Goal: Information Seeking & Learning: Stay updated

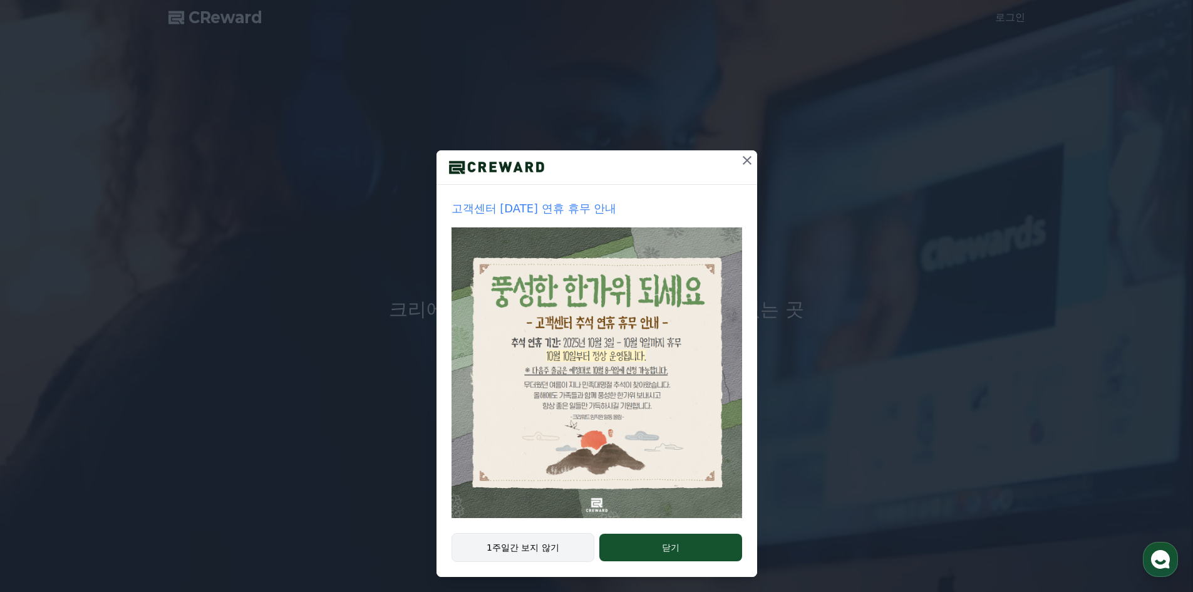
click at [557, 548] on button "1주일간 보지 않기" at bounding box center [522, 547] width 143 height 29
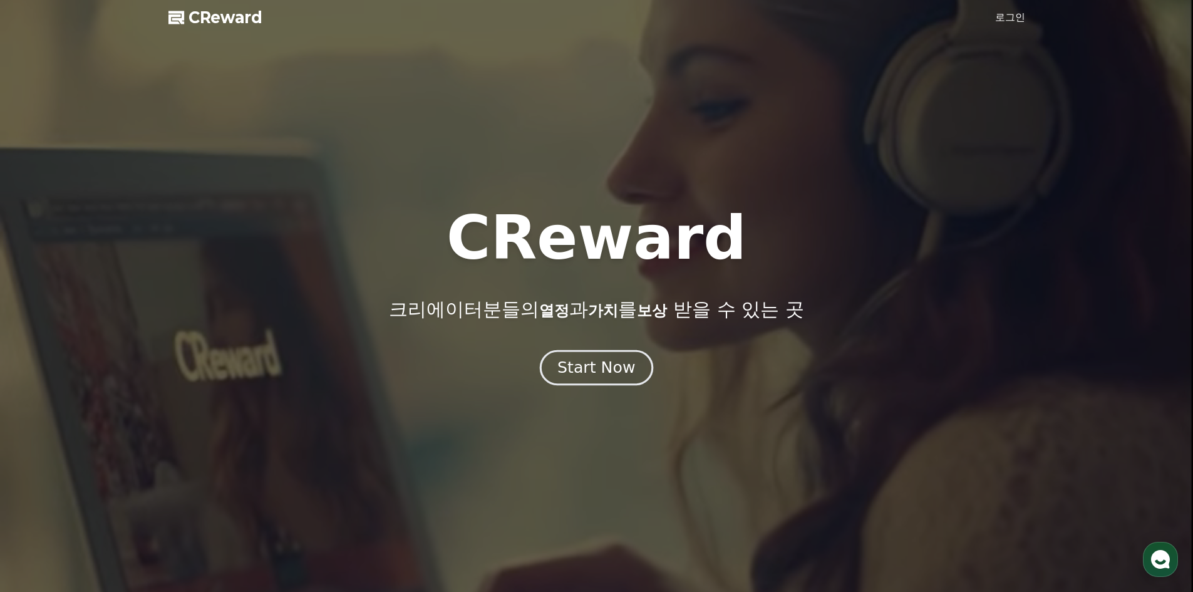
click at [608, 374] on div "Start Now" at bounding box center [596, 367] width 78 height 21
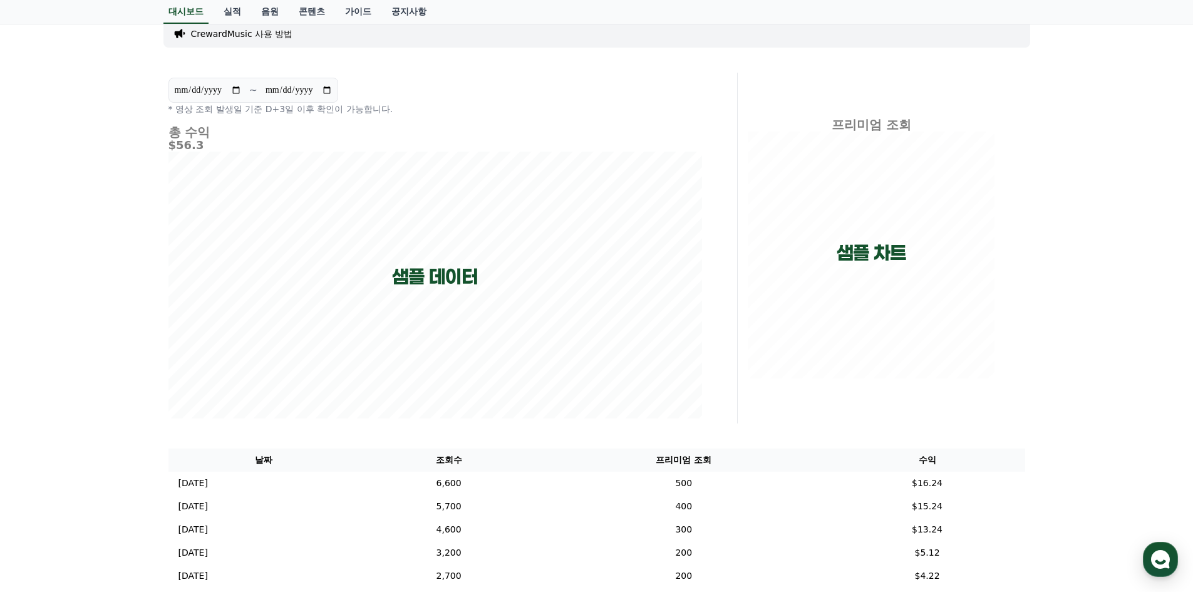
scroll to position [47, 0]
click at [235, 17] on link "실적" at bounding box center [232, 12] width 38 height 24
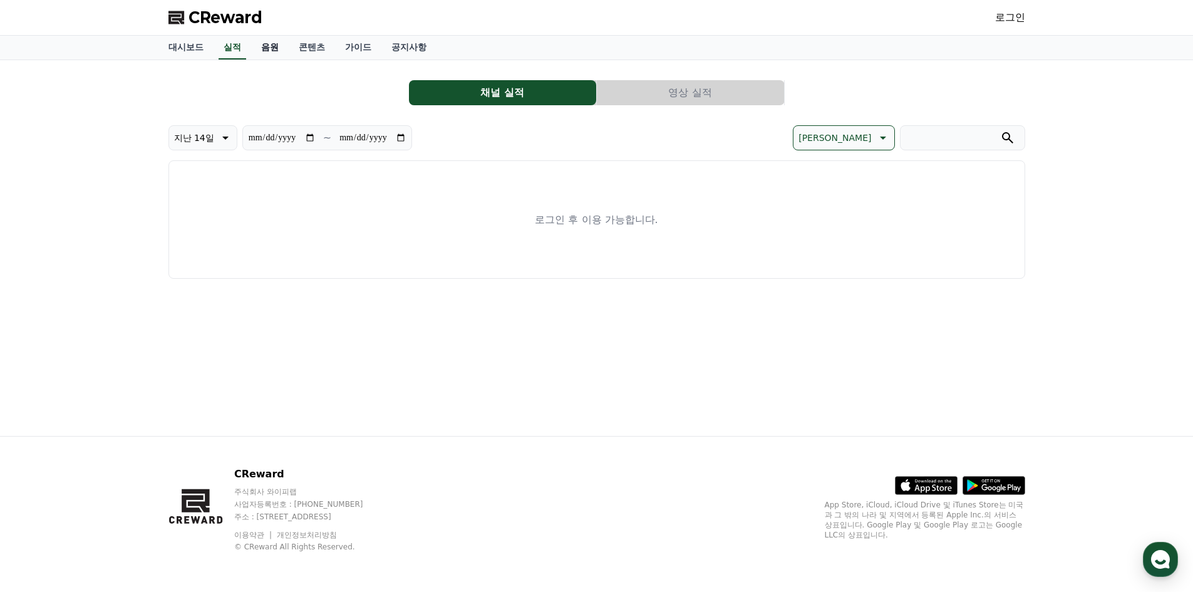
click at [271, 51] on link "음원" at bounding box center [270, 48] width 38 height 24
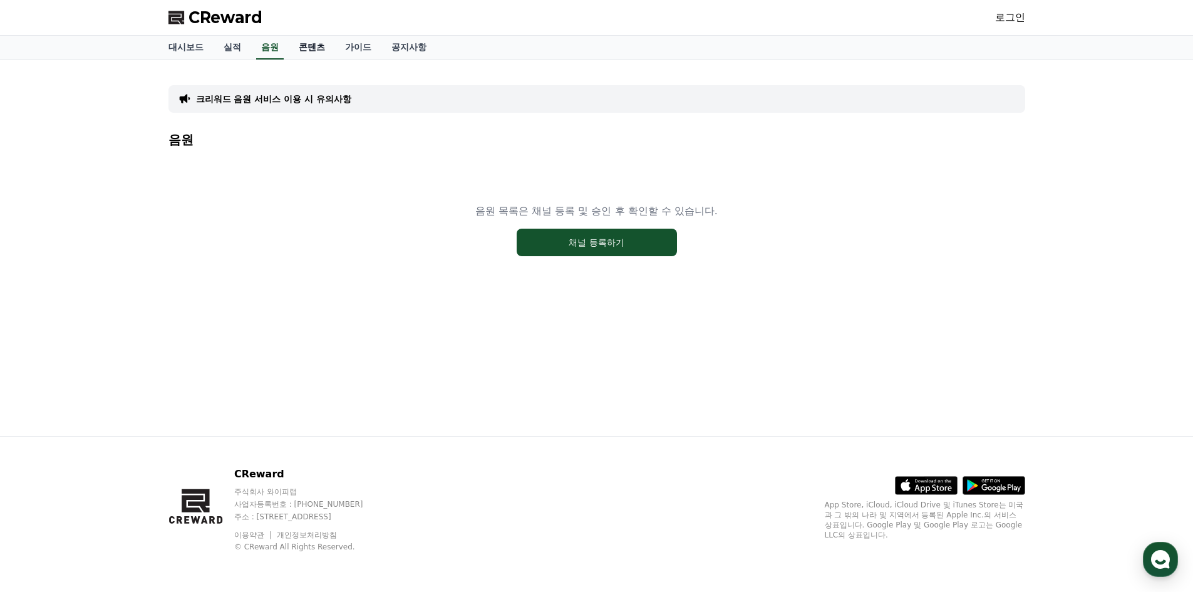
click at [302, 51] on link "콘텐츠" at bounding box center [312, 48] width 46 height 24
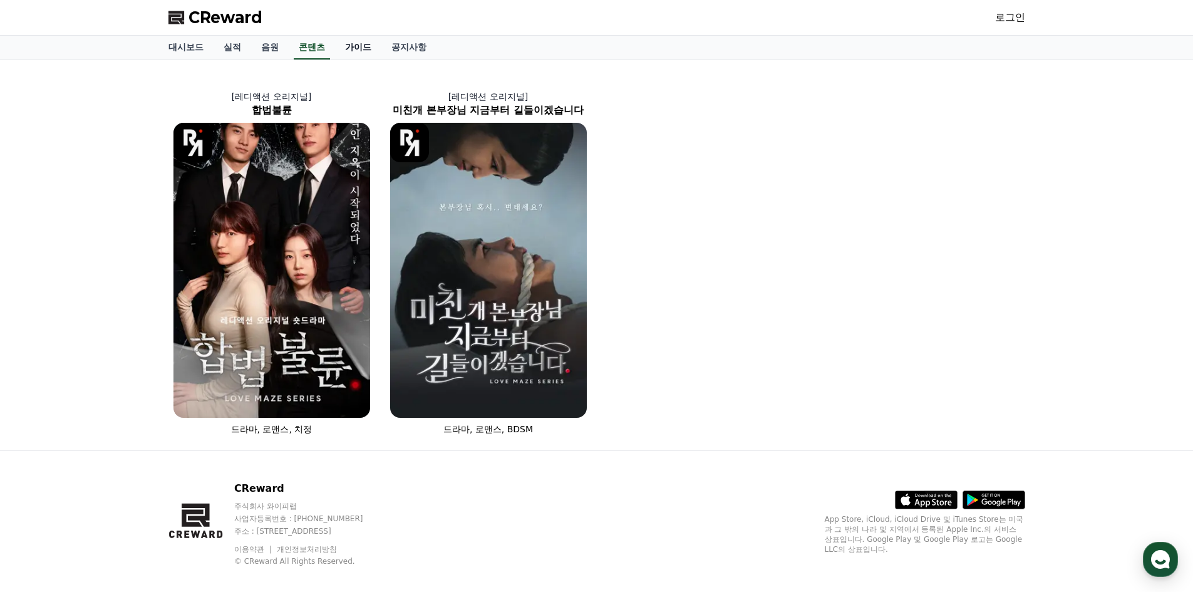
click at [344, 51] on link "가이드" at bounding box center [358, 48] width 46 height 24
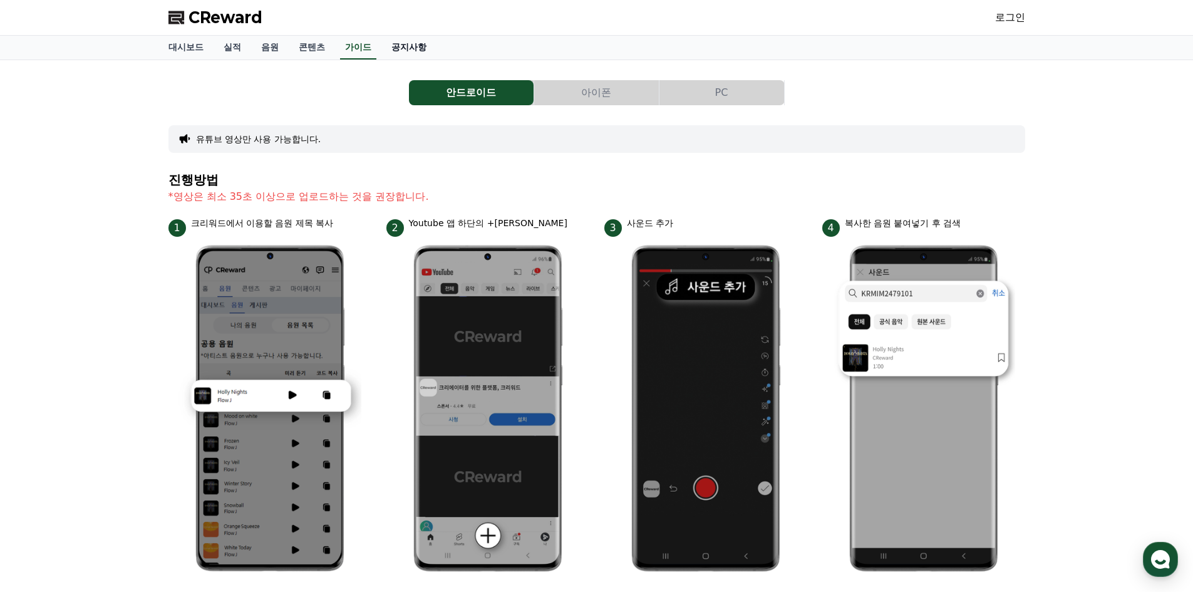
click at [411, 46] on link "공지사항" at bounding box center [408, 48] width 55 height 24
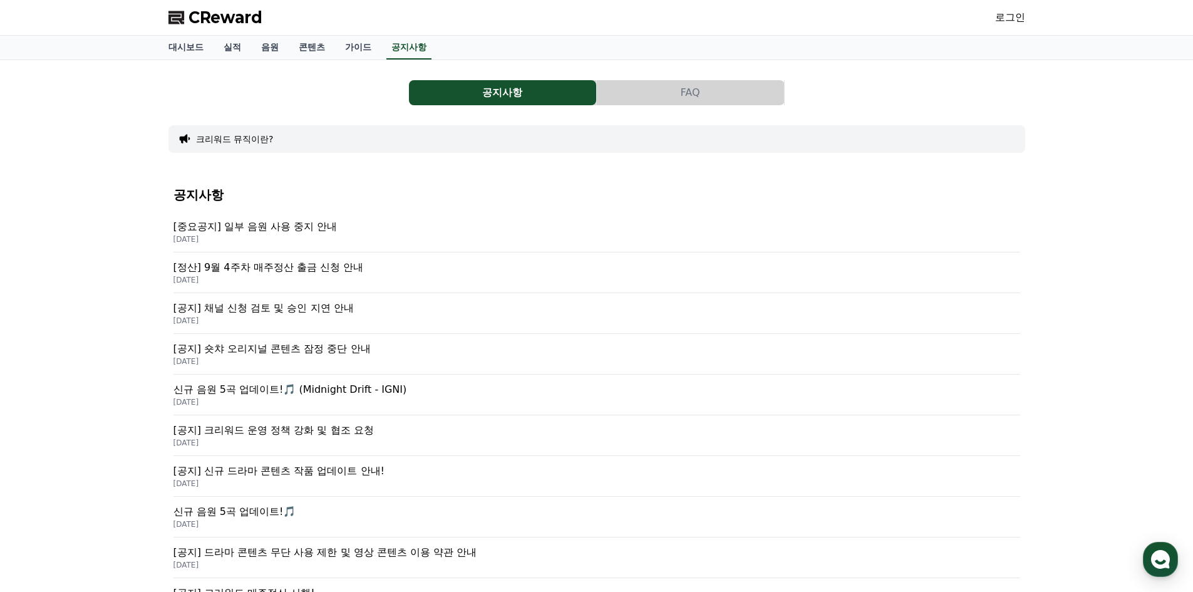
click at [259, 225] on p "[중요공지] 일부 음원 사용 중지 안내" at bounding box center [596, 226] width 846 height 15
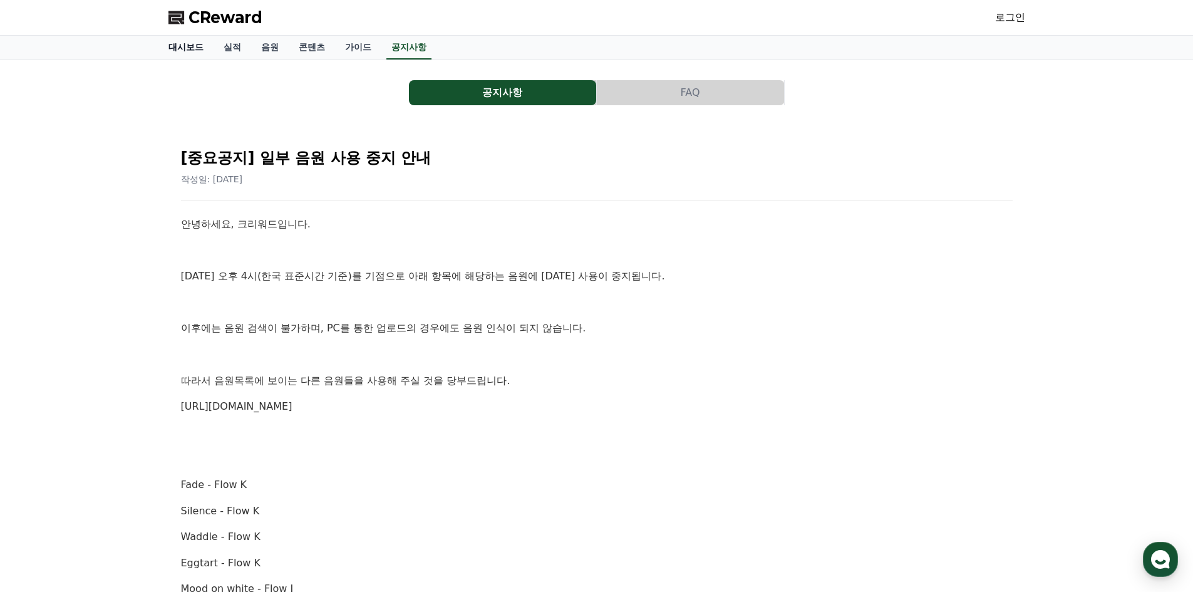
click at [202, 43] on link "대시보드" at bounding box center [185, 48] width 55 height 24
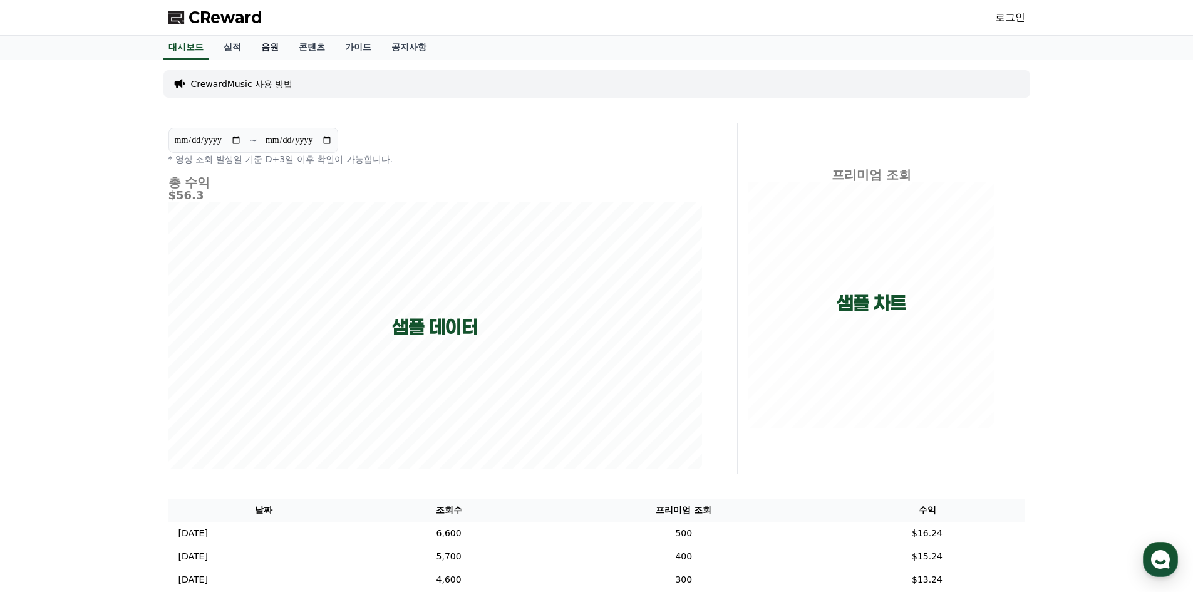
click at [267, 48] on link "음원" at bounding box center [270, 48] width 38 height 24
